Goal: Information Seeking & Learning: Learn about a topic

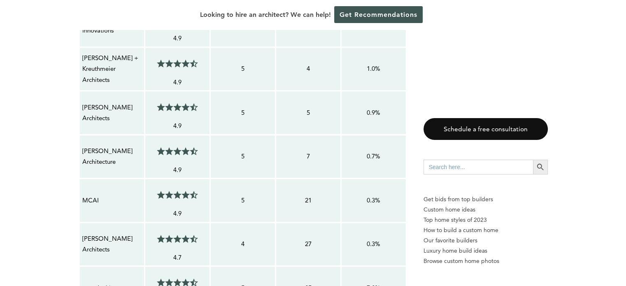
scroll to position [1071, 0]
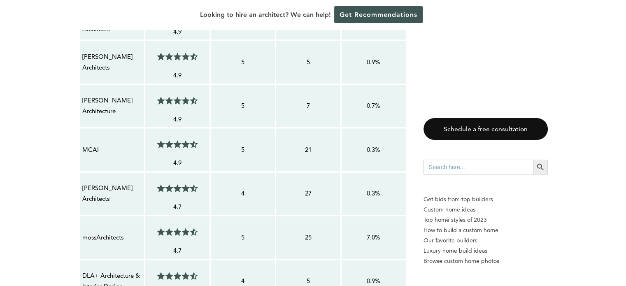
click at [185, 96] on span at bounding box center [184, 100] width 4 height 8
click at [178, 114] on p "4.9" at bounding box center [177, 119] width 59 height 11
drag, startPoint x: 242, startPoint y: 70, endPoint x: 319, endPoint y: 67, distance: 76.7
click at [300, 84] on tr "[PERSON_NAME] Architecture 4.5/5 4.9 5 7 0.7%" at bounding box center [242, 106] width 327 height 44
drag, startPoint x: 315, startPoint y: 69, endPoint x: 288, endPoint y: 71, distance: 26.4
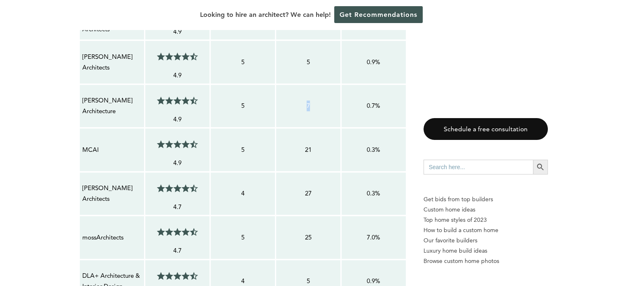
click at [289, 100] on p "7" at bounding box center [308, 105] width 59 height 11
click at [285, 100] on p "7" at bounding box center [308, 105] width 59 height 11
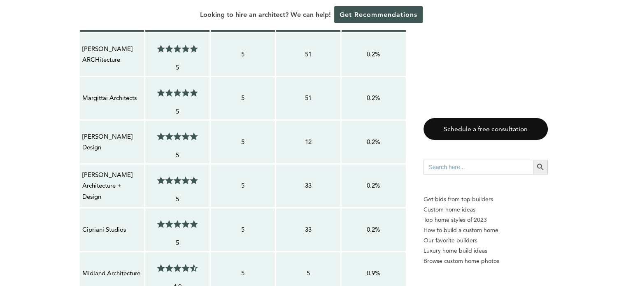
scroll to position [741, 0]
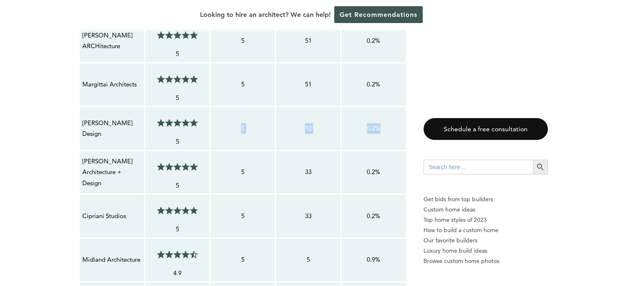
drag, startPoint x: 226, startPoint y: 91, endPoint x: 390, endPoint y: 91, distance: 163.9
click at [390, 107] on tr "[PERSON_NAME] Design 5/5 5 5 12 0.2%" at bounding box center [242, 129] width 327 height 44
click at [295, 107] on td "12" at bounding box center [308, 129] width 65 height 44
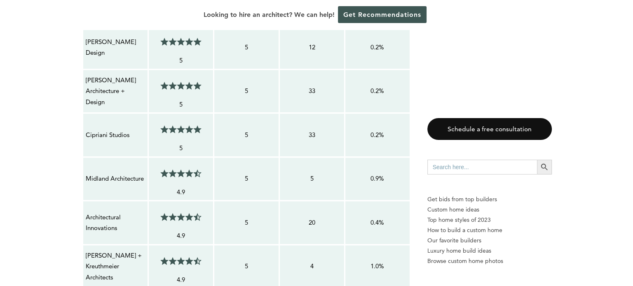
scroll to position [865, 0]
